Goal: Information Seeking & Learning: Learn about a topic

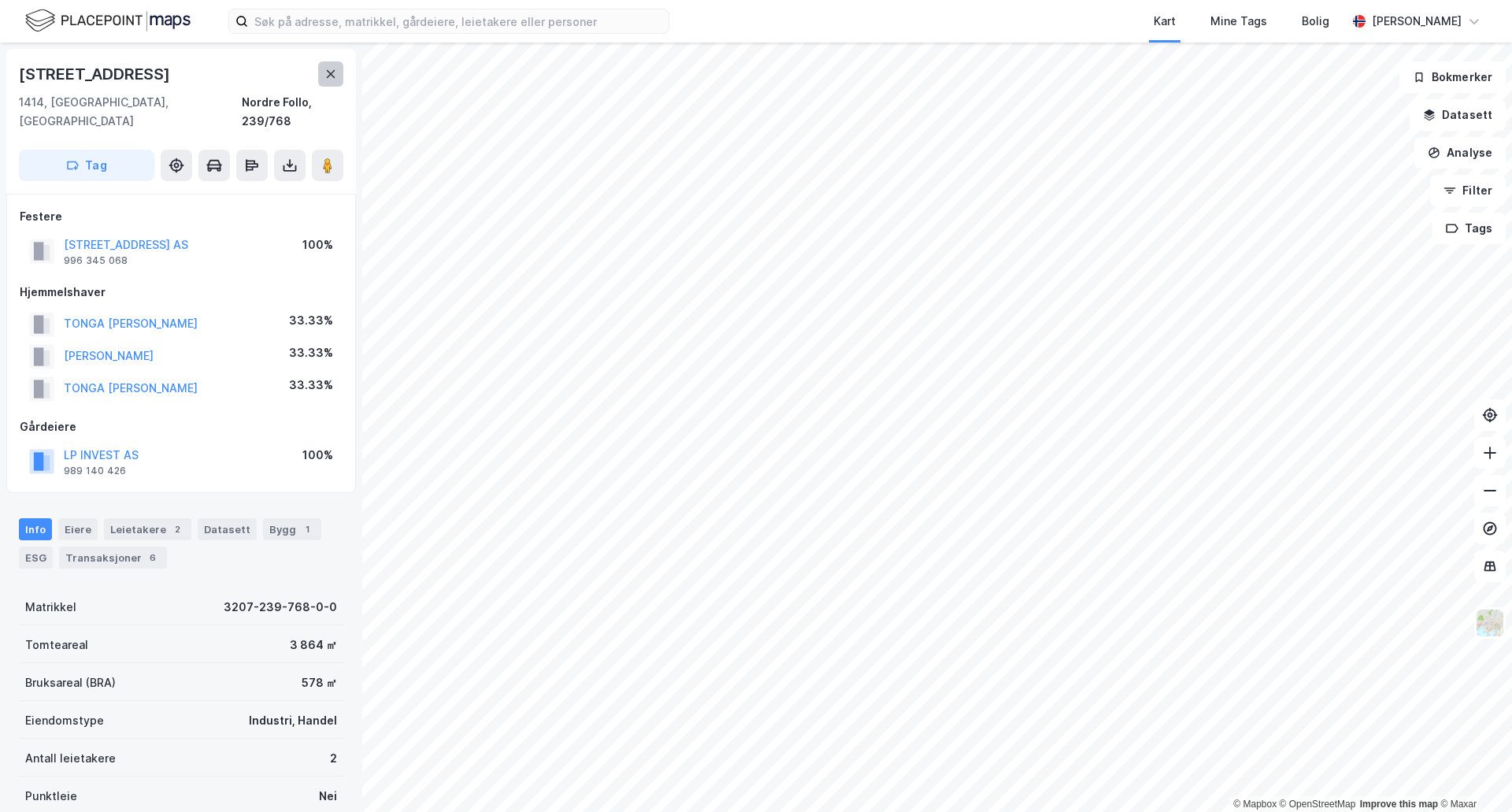
click at [324, 75] on icon at bounding box center [330, 73] width 12 height 12
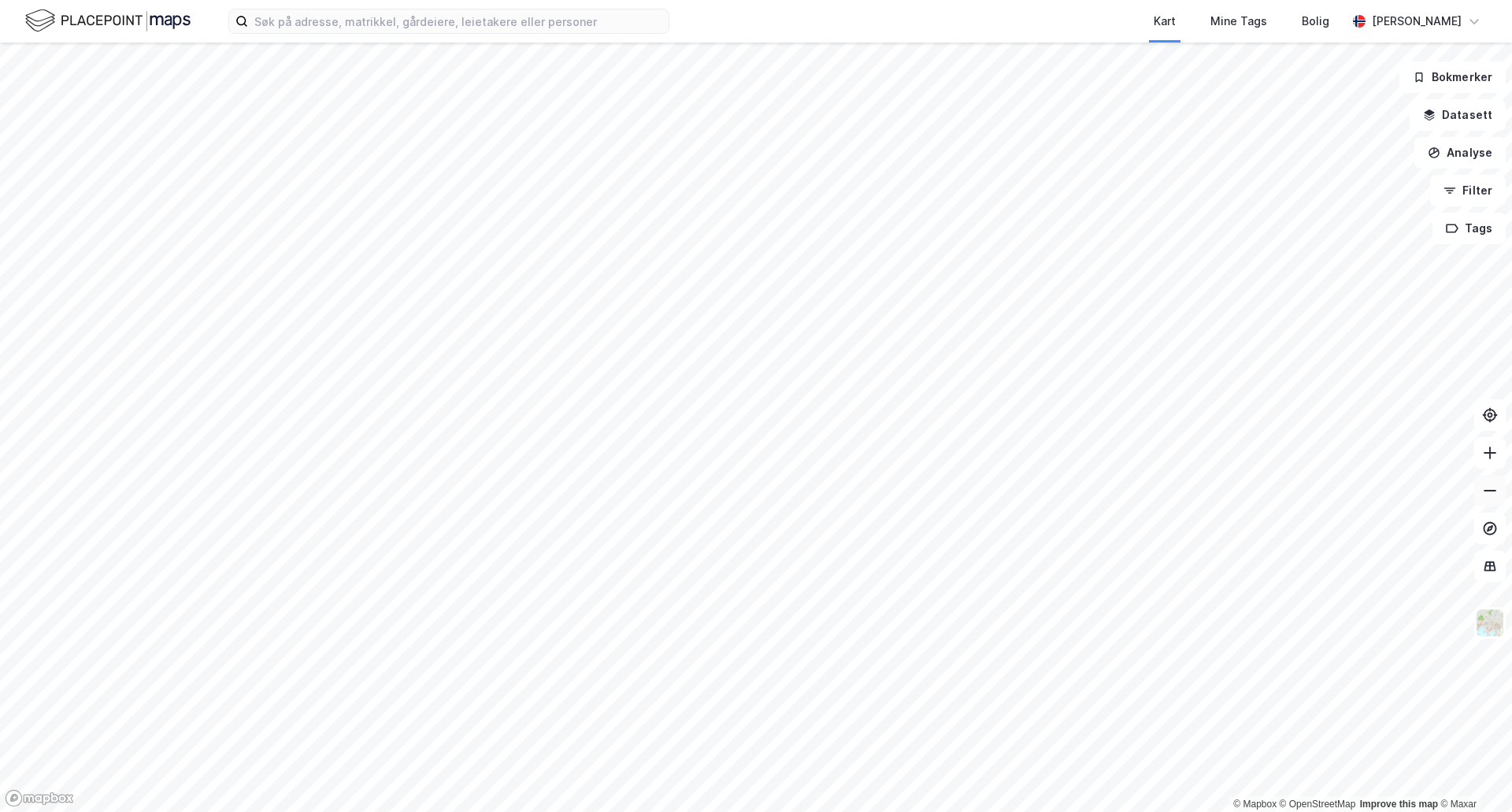
click at [1494, 501] on button at bounding box center [1490, 490] width 31 height 31
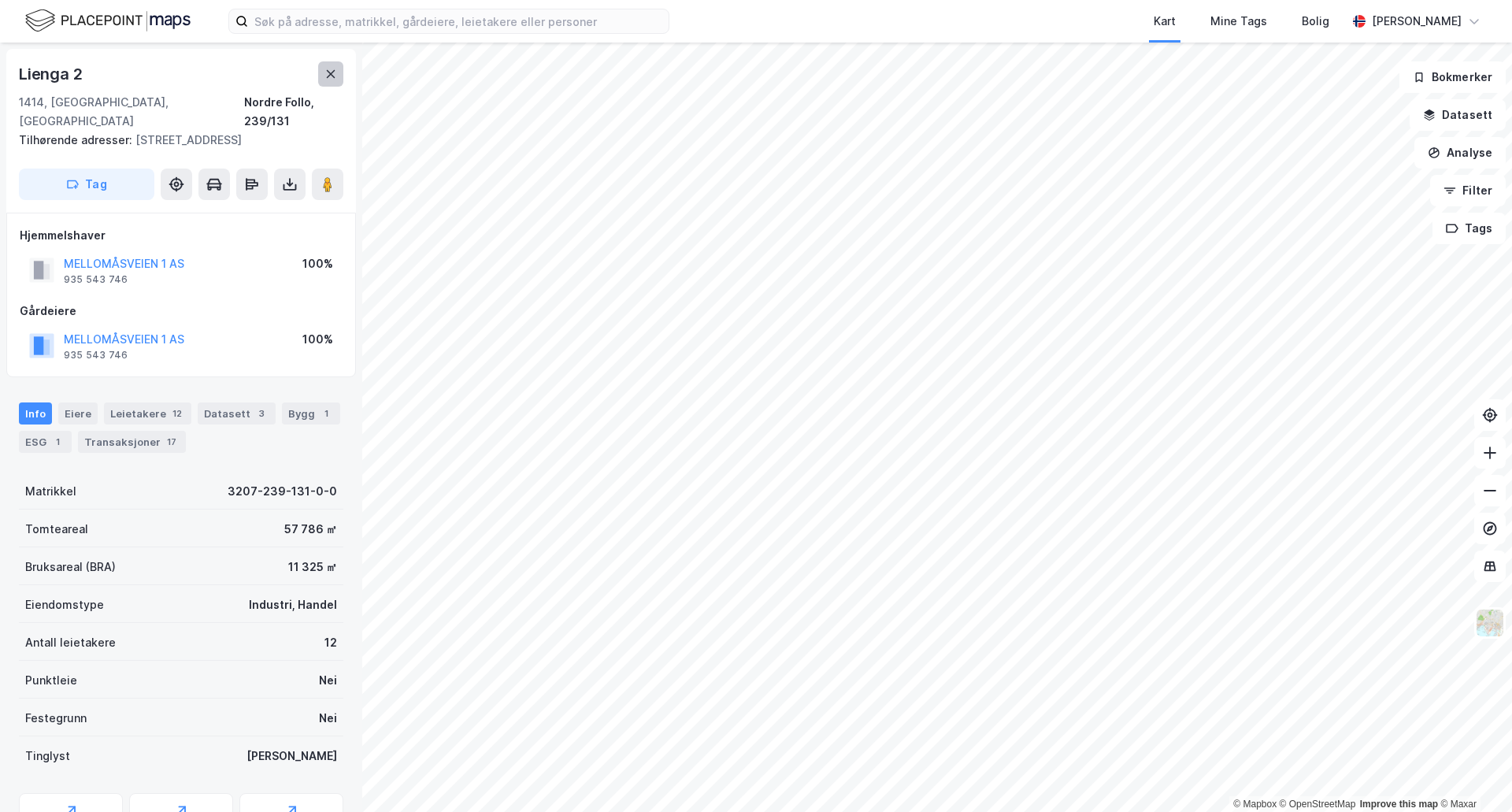
click at [327, 72] on icon at bounding box center [330, 73] width 12 height 12
